Goal: Obtain resource: Download file/media

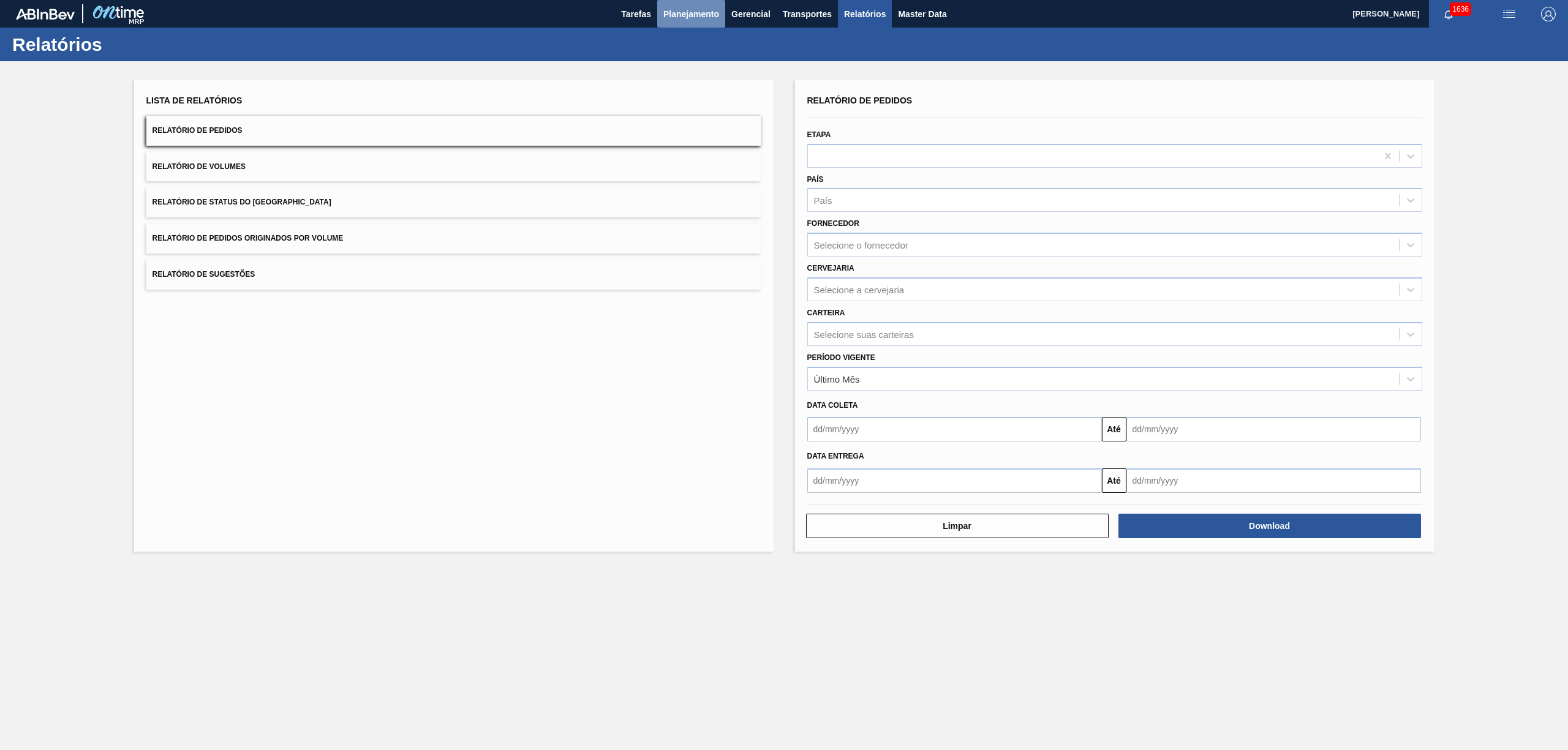
click at [702, 1] on button "Planejamento" at bounding box center [691, 13] width 68 height 28
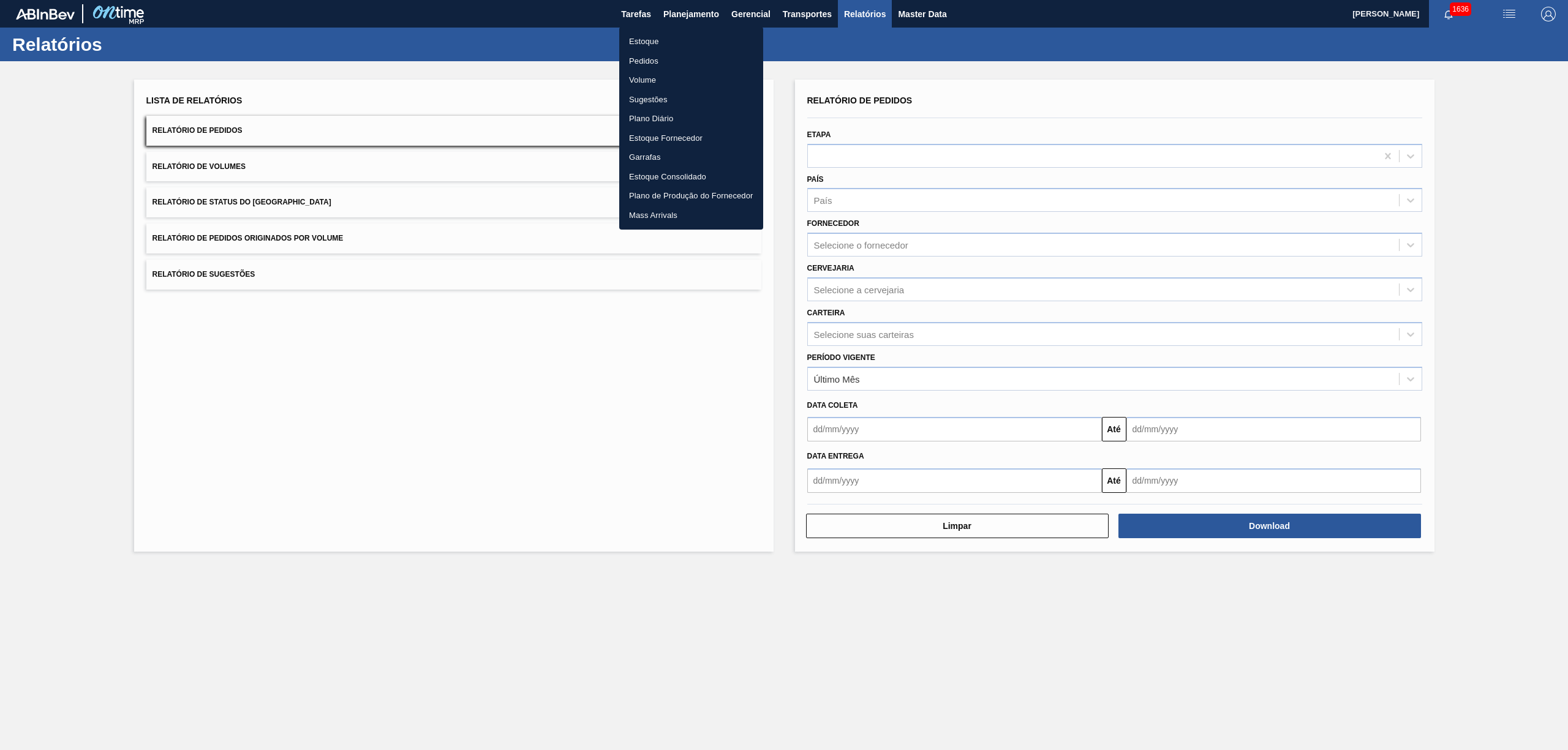
click at [651, 55] on li "Pedidos" at bounding box center [691, 61] width 144 height 19
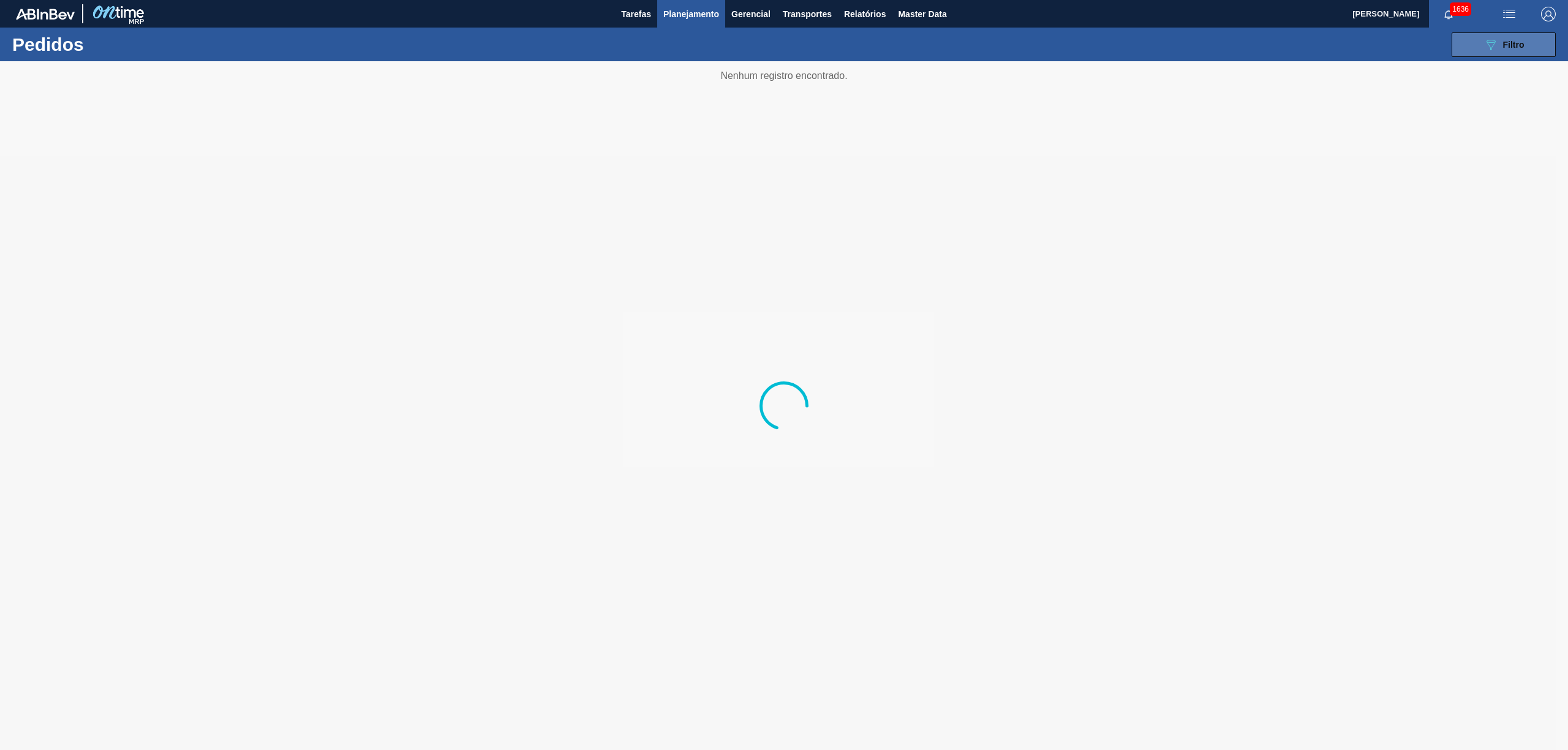
click at [1306, 45] on span "Filtro" at bounding box center [1513, 44] width 22 height 10
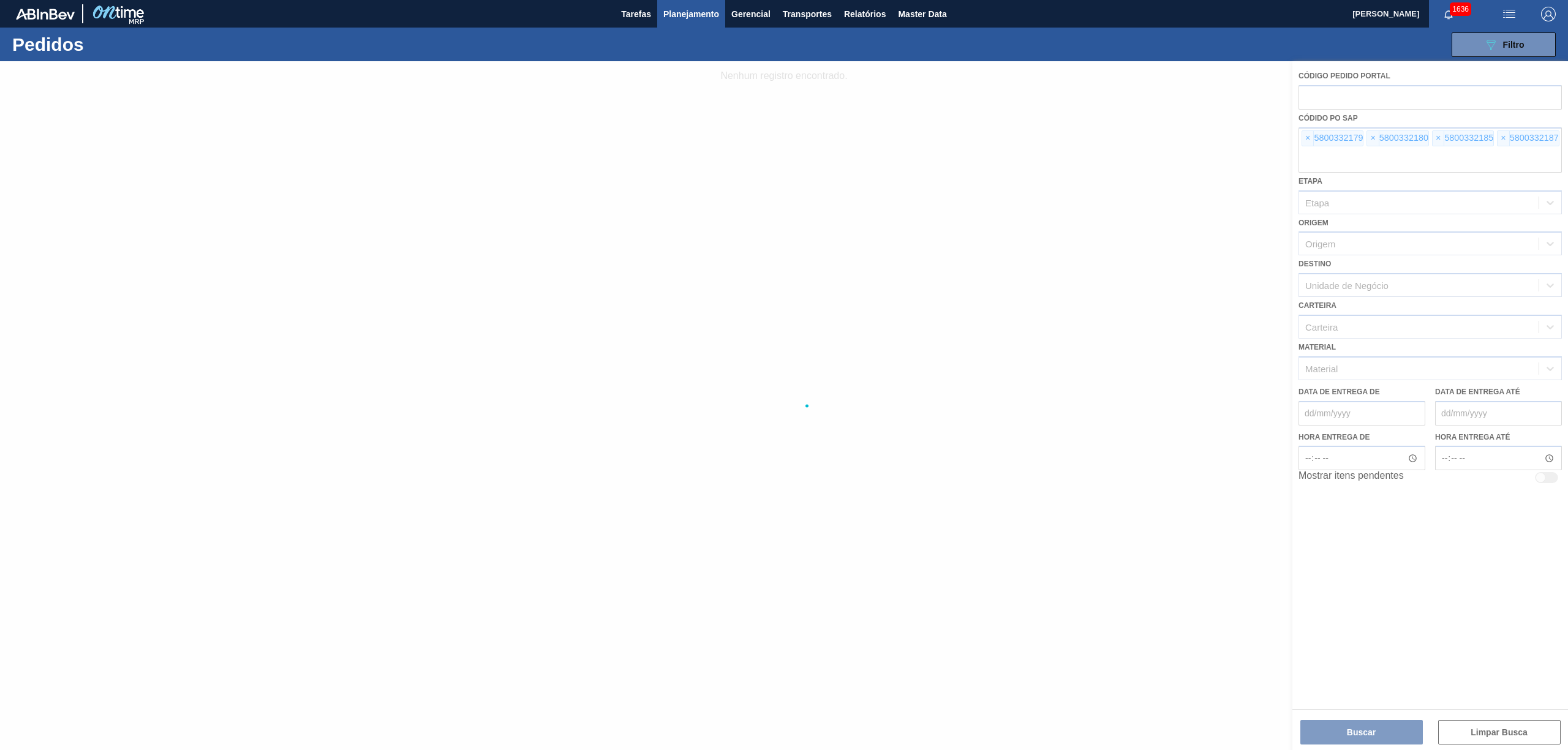
click at [1306, 136] on div at bounding box center [784, 406] width 1568 height 689
click at [1306, 135] on span "×" at bounding box center [1309, 138] width 12 height 15
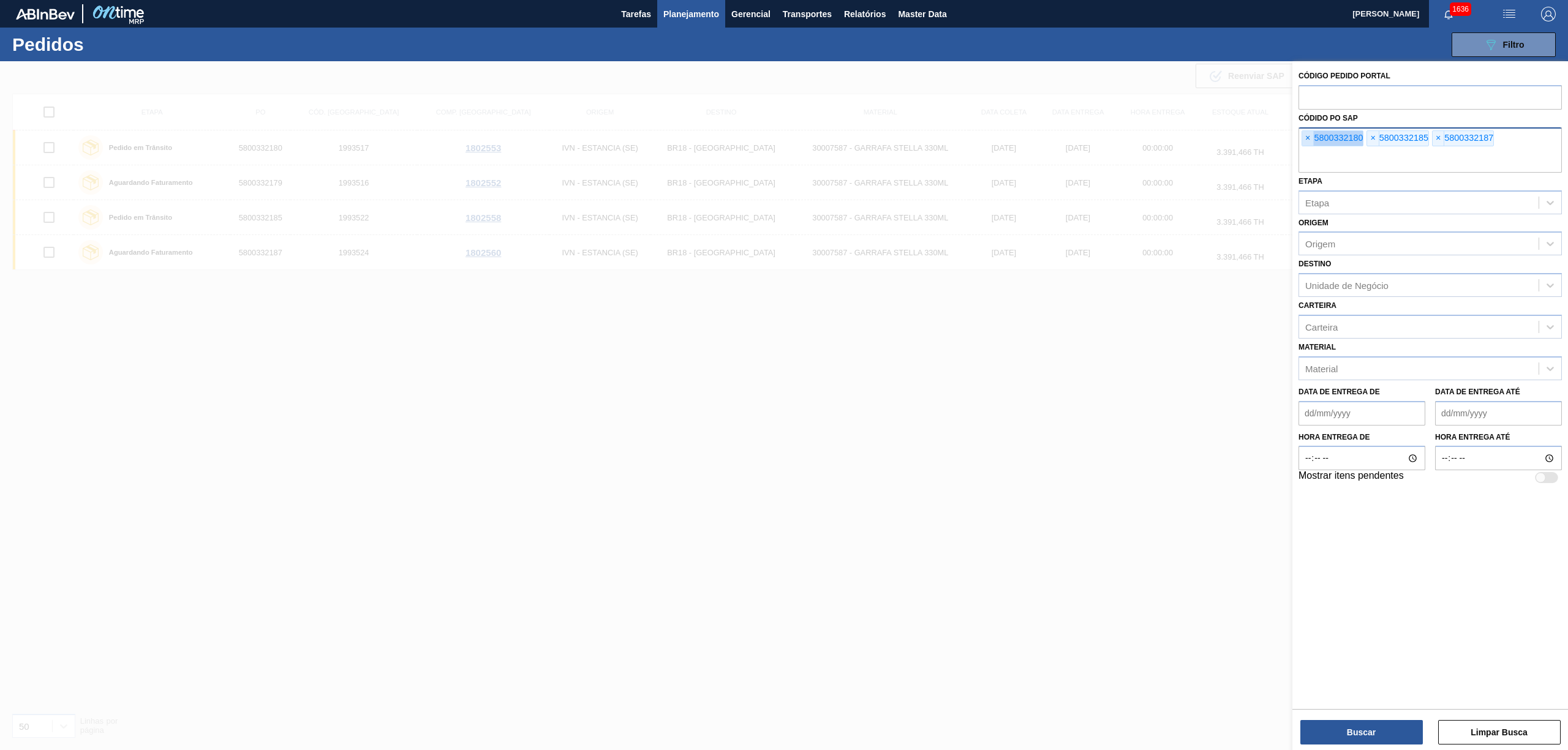
click at [1306, 135] on span "×" at bounding box center [1309, 138] width 12 height 15
paste input "text"
click at [1306, 625] on button "Buscar" at bounding box center [1362, 732] width 123 height 25
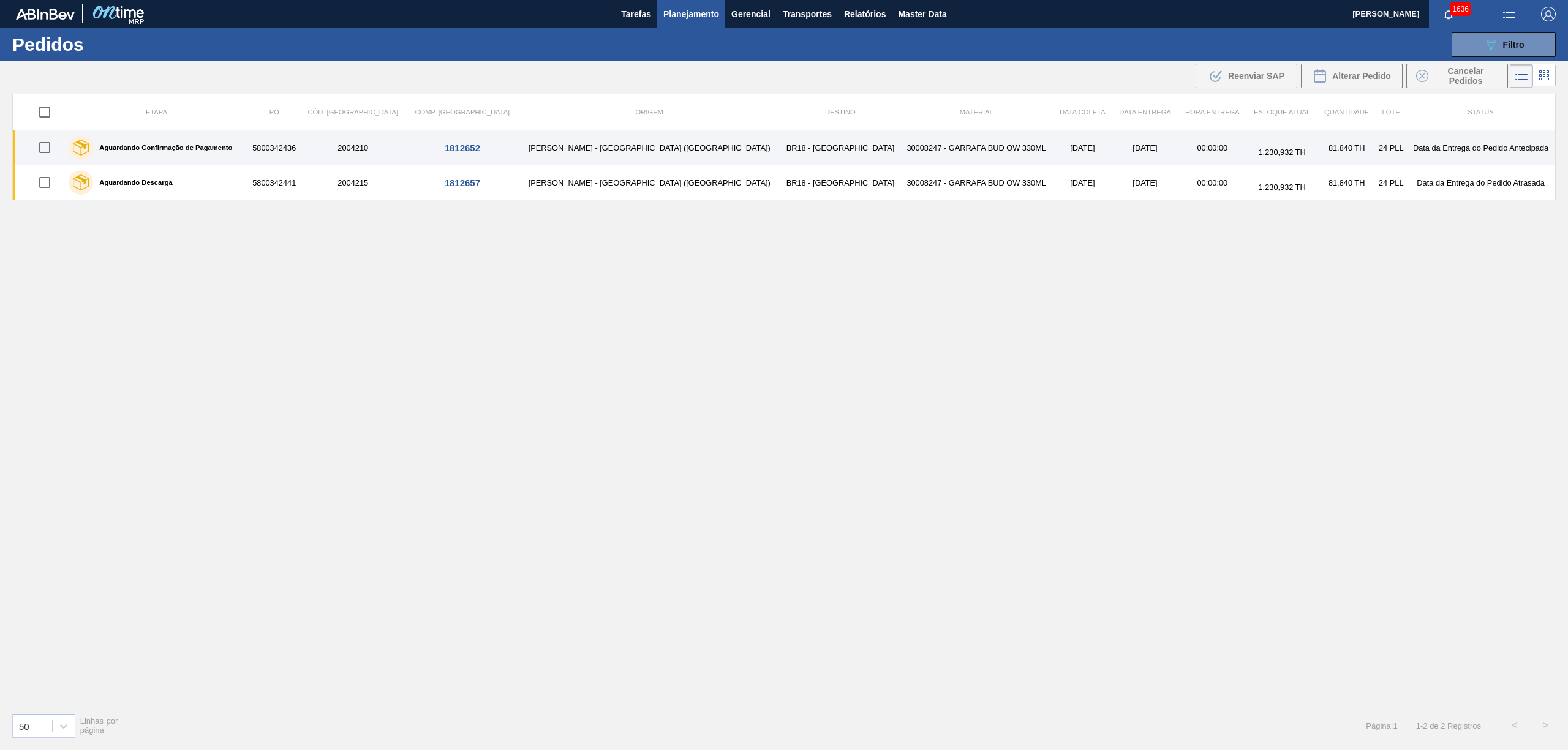
click at [900, 145] on td "30008247 - GARRAFA BUD OW 330ML" at bounding box center [976, 147] width 153 height 35
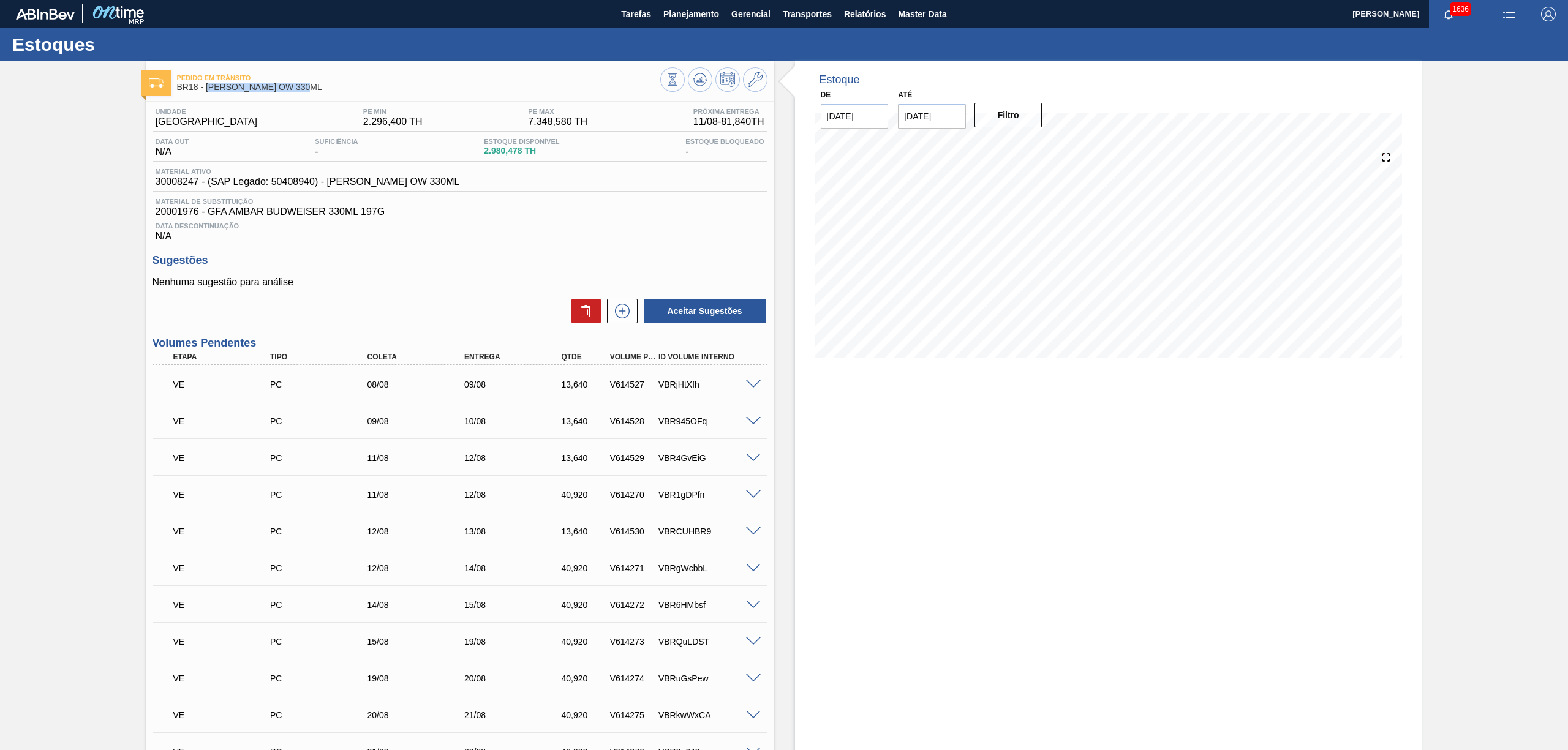
drag, startPoint x: 330, startPoint y: 87, endPoint x: 207, endPoint y: 89, distance: 123.0
click at [207, 89] on span "BR18 - [PERSON_NAME] OW 330ML" at bounding box center [419, 87] width 483 height 9
copy span "GARRAFA BUD OW 330ML"
click at [873, 10] on span "Relatórios" at bounding box center [865, 14] width 42 height 15
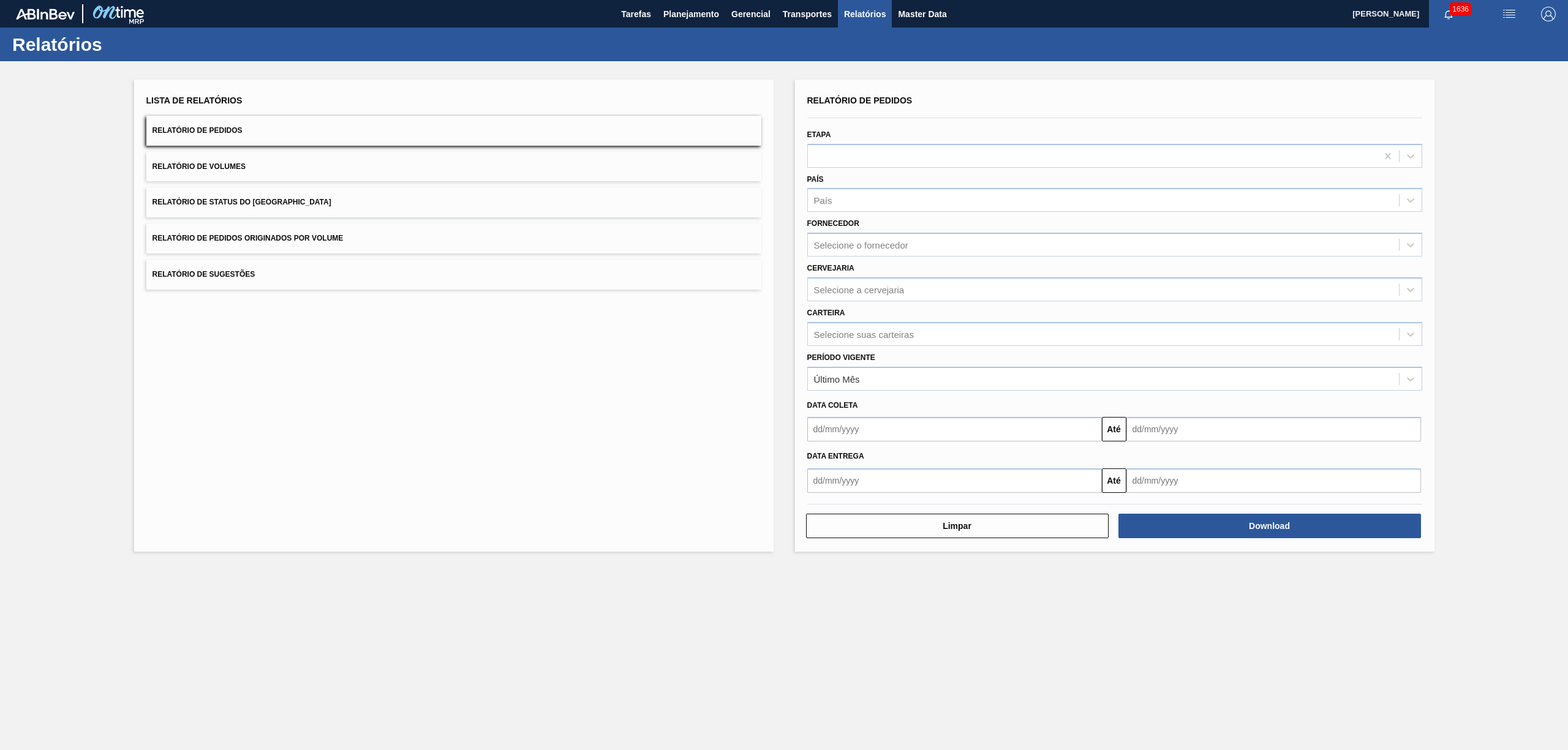
click at [307, 236] on span "Relatório de Pedidos Originados por Volume" at bounding box center [248, 238] width 191 height 8
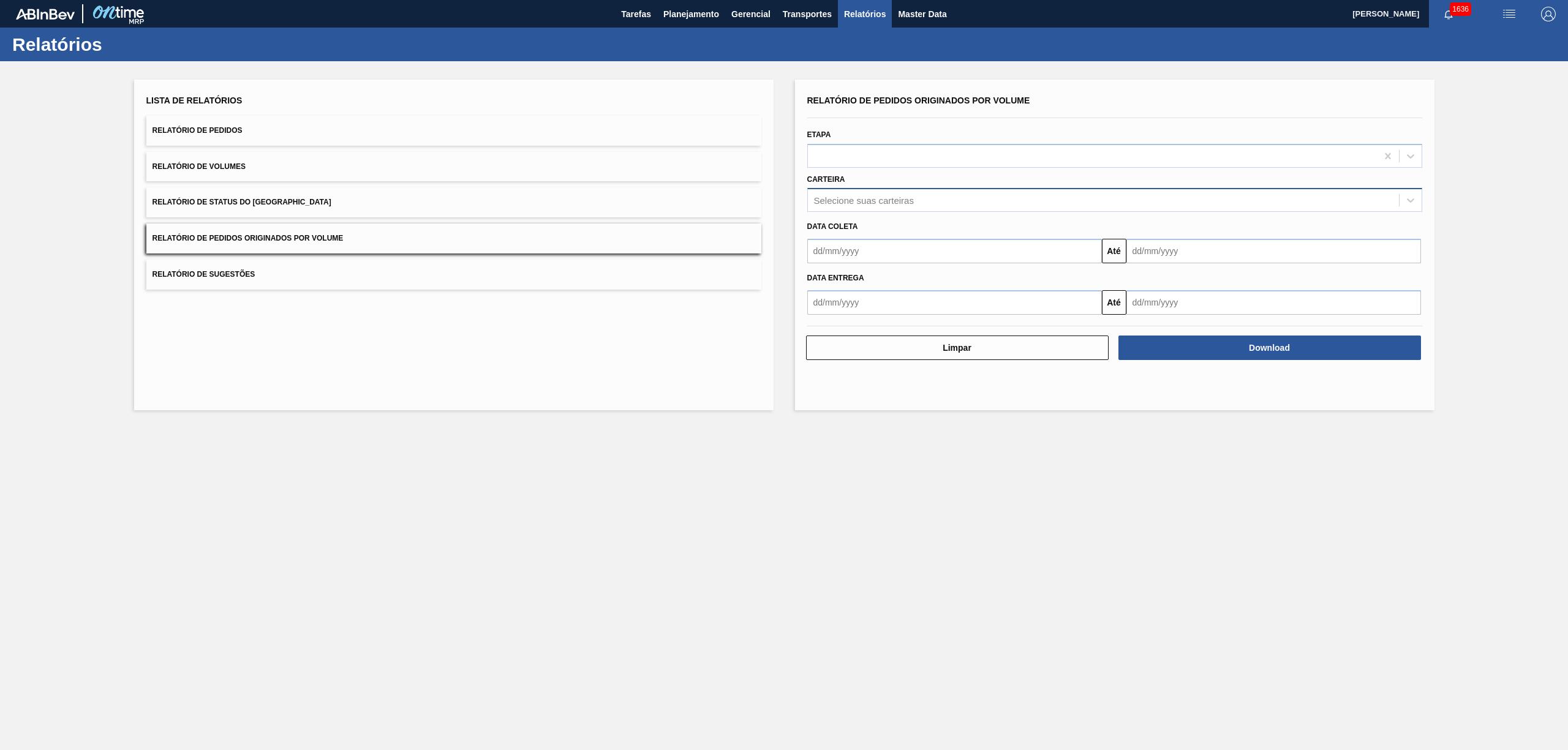
click at [875, 198] on div "Selecione suas carteiras" at bounding box center [864, 200] width 100 height 10
type input "VIDRO"
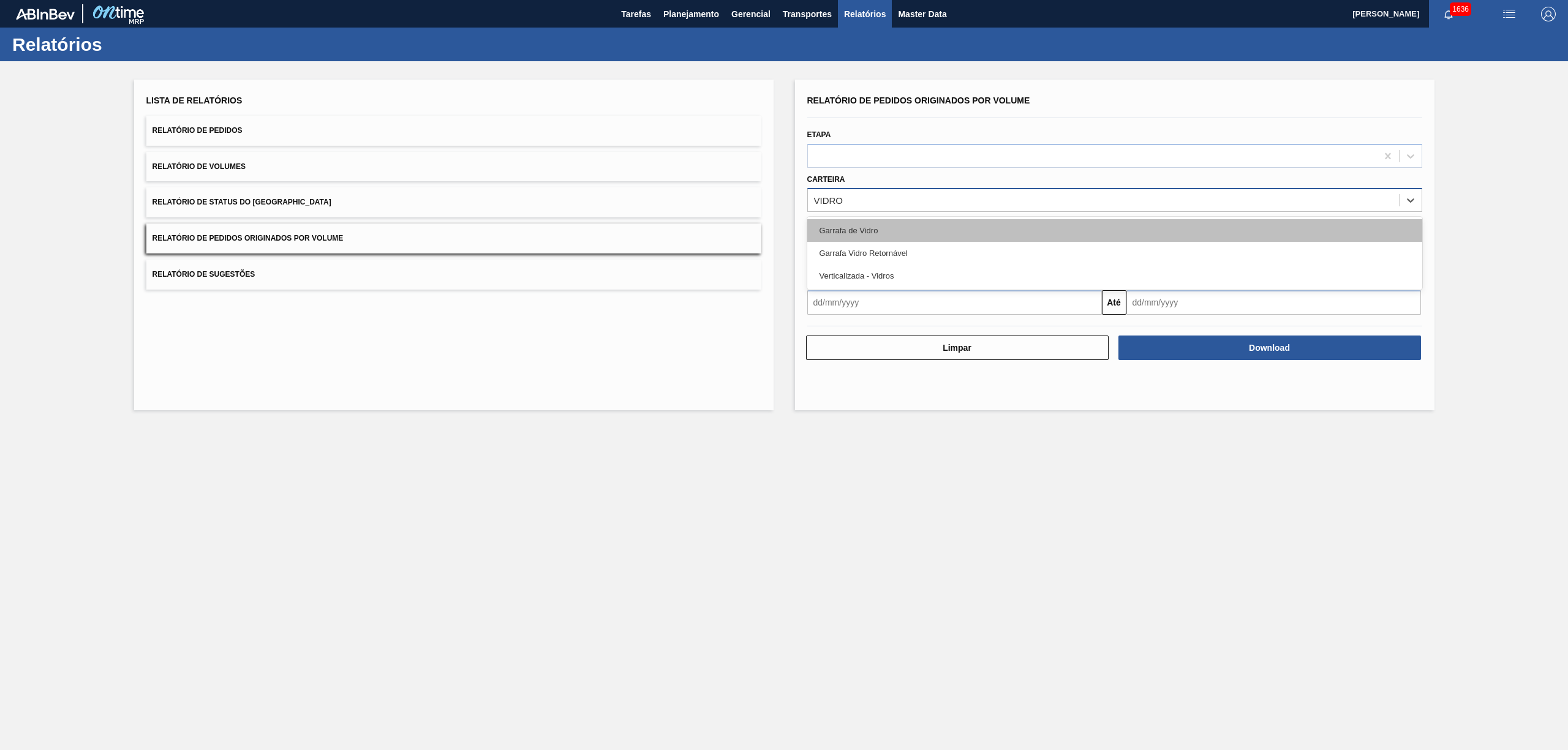
click at [867, 236] on div "Garrafa de Vidro" at bounding box center [1115, 230] width 615 height 22
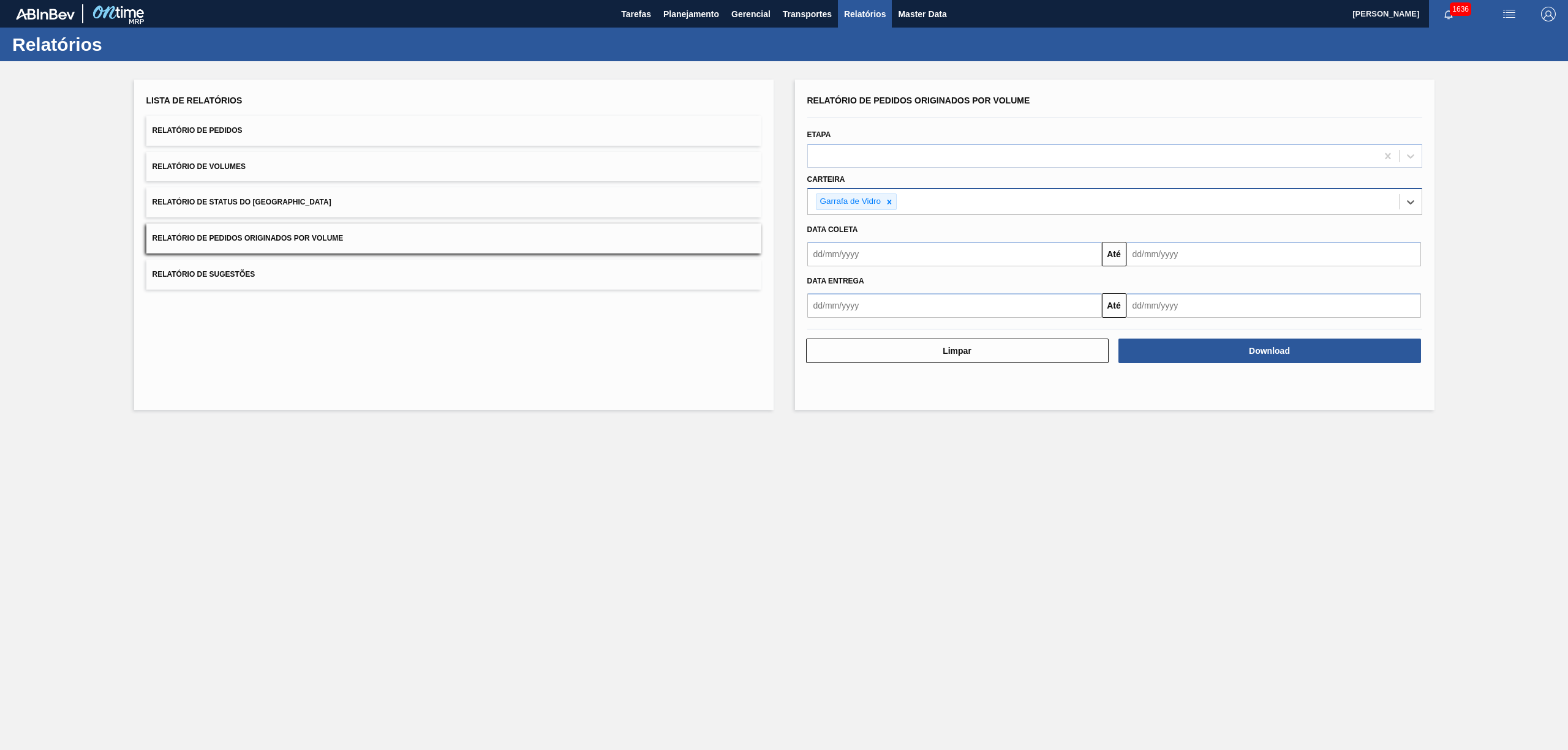
drag, startPoint x: 879, startPoint y: 238, endPoint x: 878, endPoint y: 253, distance: 15.0
click at [880, 239] on div "Data coleta" at bounding box center [1115, 230] width 625 height 18
click at [878, 253] on input "text" at bounding box center [955, 254] width 295 height 25
click at [818, 285] on button "Previous Month" at bounding box center [818, 283] width 8 height 8
click at [937, 283] on div "julho 2025" at bounding box center [881, 283] width 147 height 10
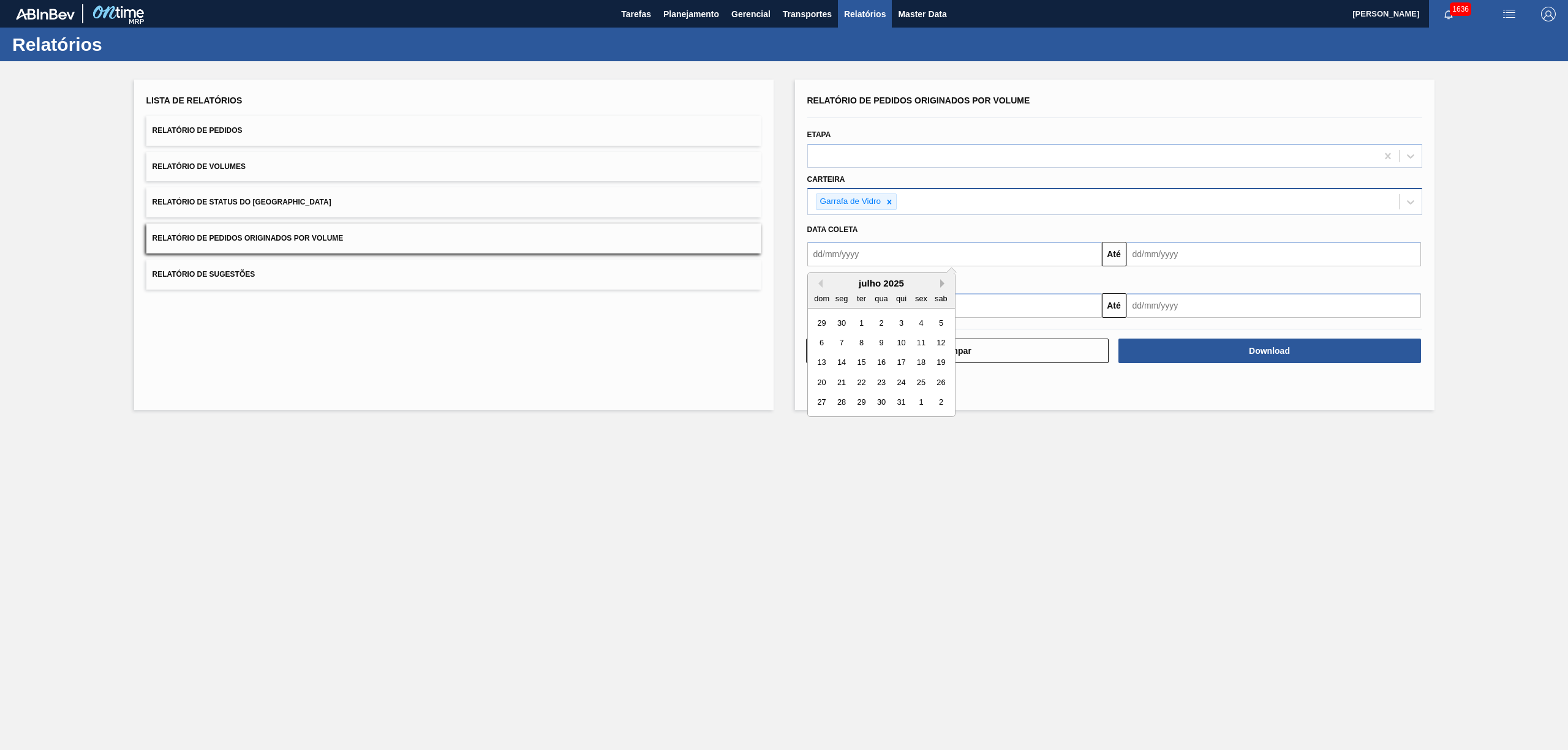
click at [944, 283] on button "Next Month" at bounding box center [944, 283] width 8 height 8
click at [915, 319] on div "1" at bounding box center [921, 323] width 16 height 16
type input "[DATE]"
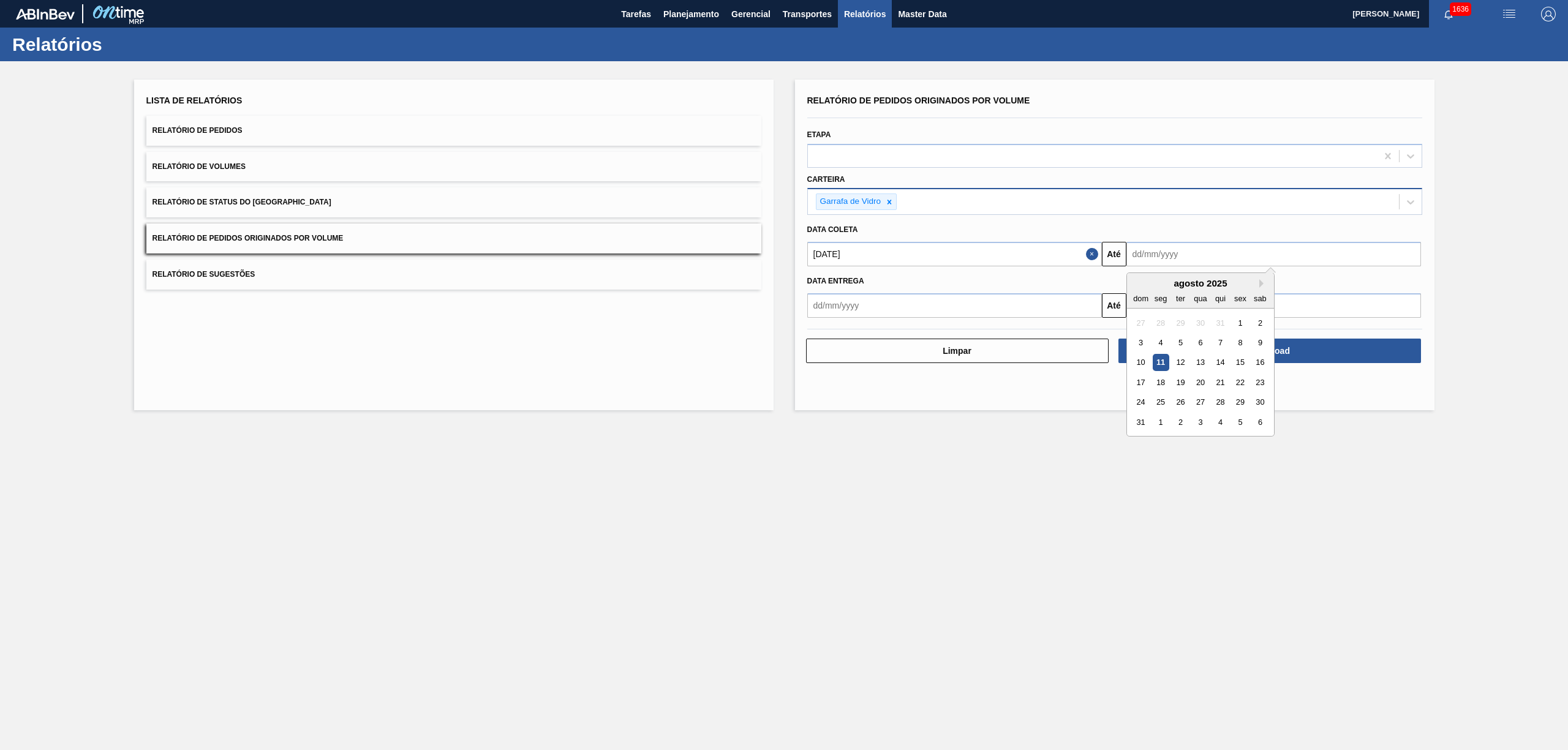
click at [1186, 242] on input "text" at bounding box center [1273, 254] width 295 height 25
click at [1182, 360] on div "12" at bounding box center [1180, 363] width 16 height 16
type input "[DATE]"
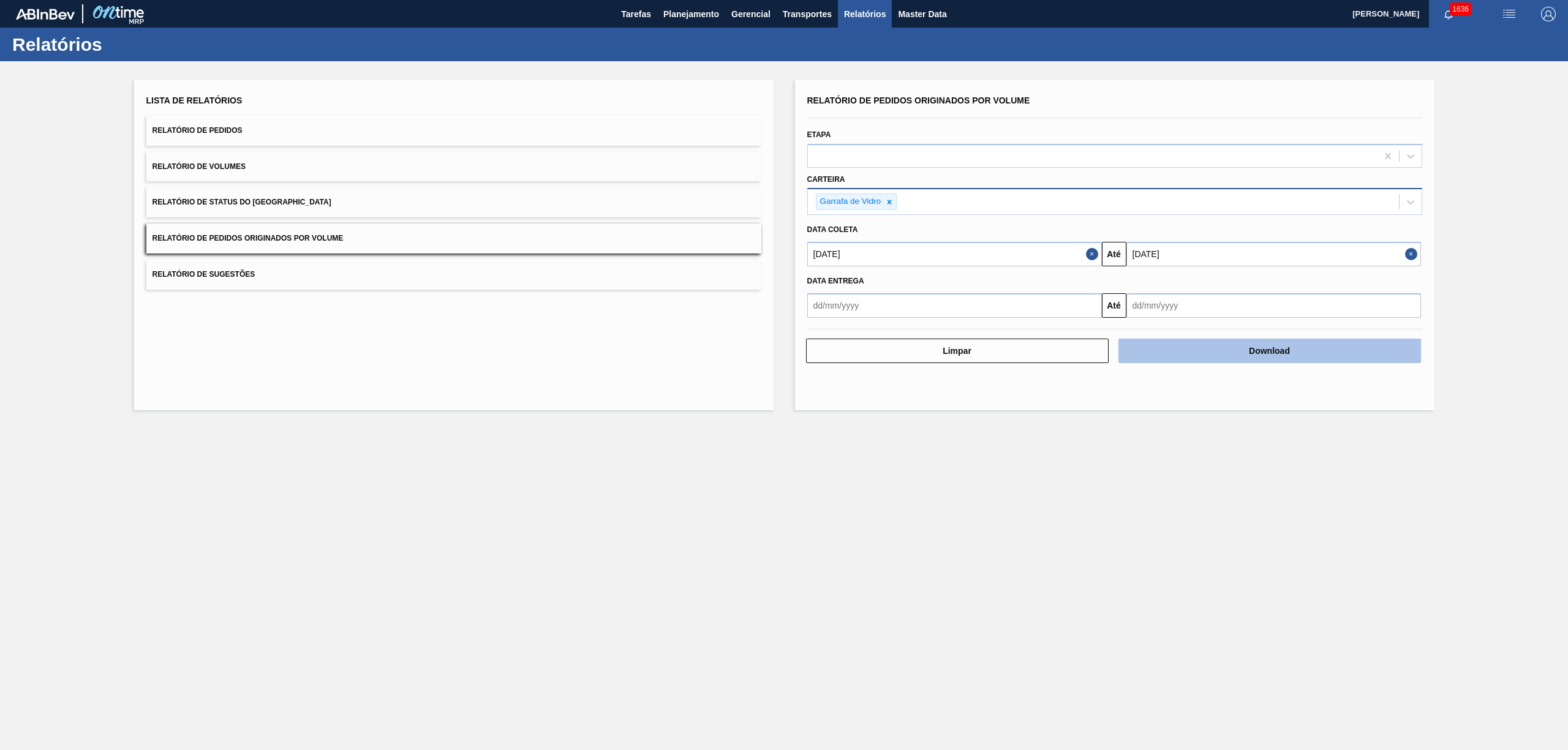
click at [1201, 351] on button "Download" at bounding box center [1270, 351] width 303 height 25
